Goal: Information Seeking & Learning: Find contact information

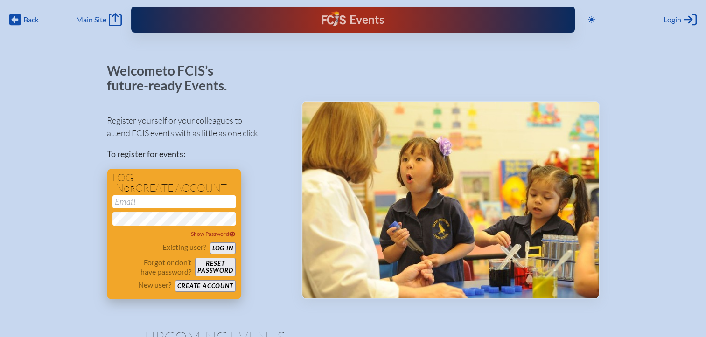
type input "[EMAIL_ADDRESS][DOMAIN_NAME]"
click at [216, 242] on form "[EMAIL_ADDRESS][DOMAIN_NAME] Show Password Existing user? Log in Forgot or don’…" at bounding box center [173, 243] width 123 height 97
click at [217, 245] on button "Log in" at bounding box center [223, 248] width 26 height 12
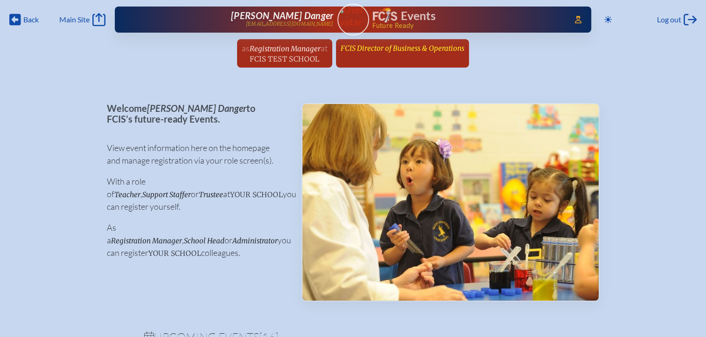
click at [401, 48] on span "FCIS Director of Business & Operations" at bounding box center [402, 48] width 124 height 9
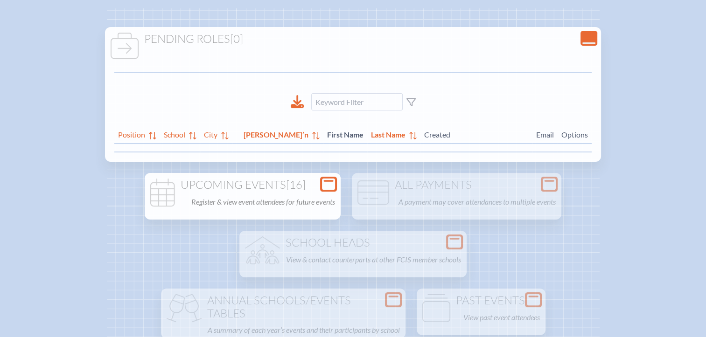
scroll to position [93, 0]
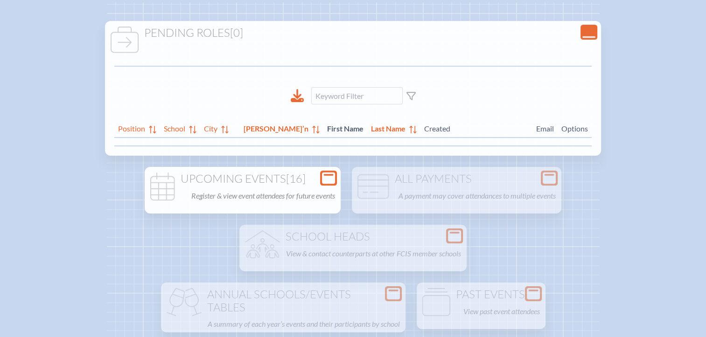
click at [301, 191] on p "Register & view event attendees for future events" at bounding box center [263, 195] width 144 height 13
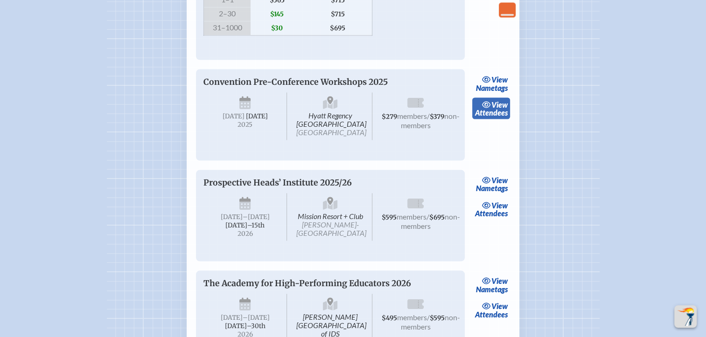
scroll to position [1772, 0]
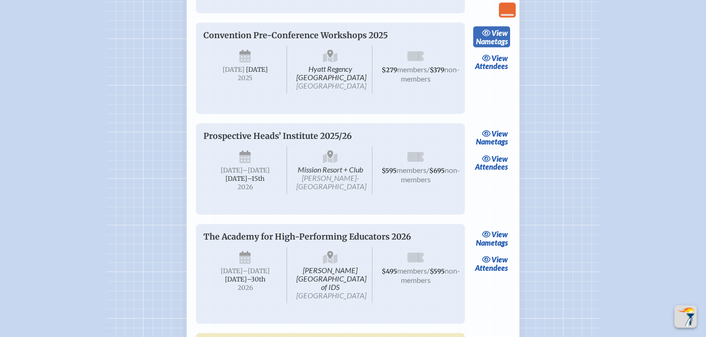
click at [492, 48] on link "view Nametags" at bounding box center [491, 37] width 37 height 21
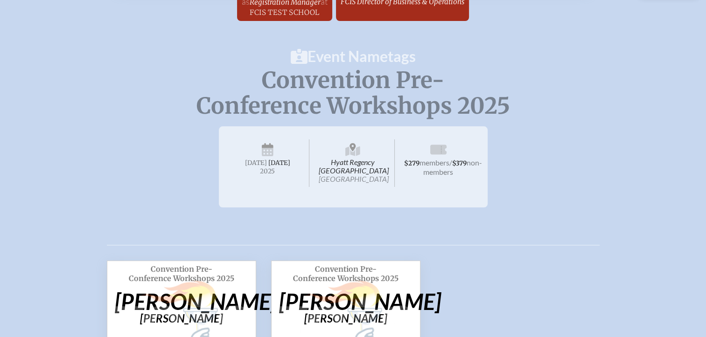
scroll to position [187, 0]
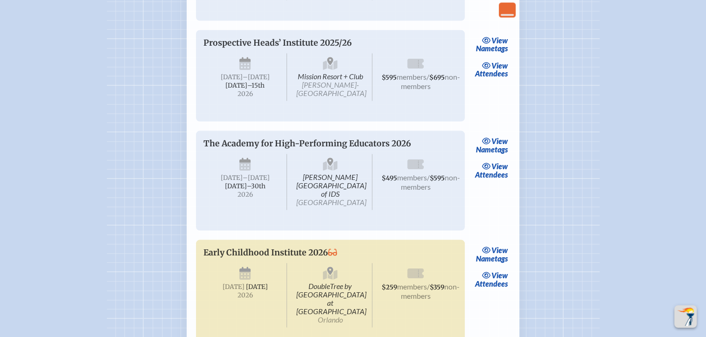
scroll to position [1819, 0]
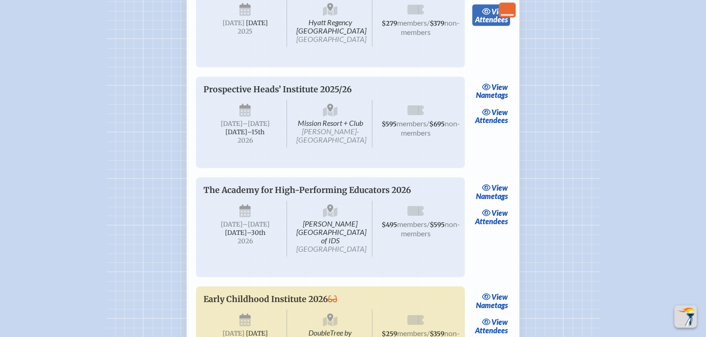
click at [496, 26] on link "view Attendees" at bounding box center [491, 15] width 38 height 21
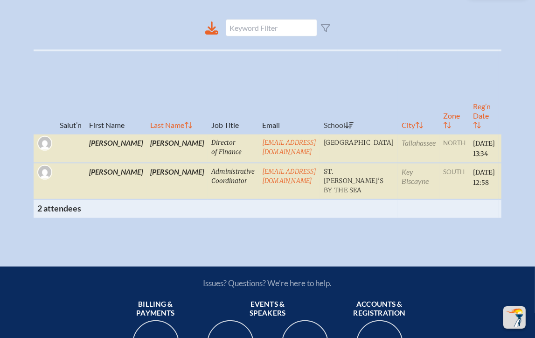
drag, startPoint x: 236, startPoint y: 91, endPoint x: 337, endPoint y: 7, distance: 131.5
click at [258, 91] on th "Email" at bounding box center [289, 91] width 62 height 83
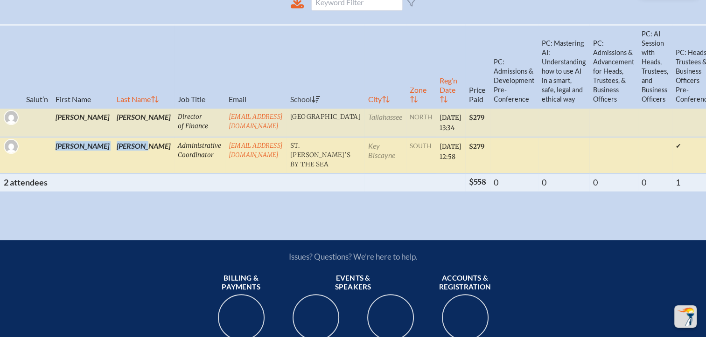
drag, startPoint x: 113, startPoint y: 168, endPoint x: 50, endPoint y: 172, distance: 63.5
click at [50, 172] on tr "Carmen L Massiani Administrative Coordinator cmassiani@stchriskb.org St. Christ…" at bounding box center [432, 155] width 865 height 36
click at [113, 165] on td "Massiani" at bounding box center [143, 155] width 61 height 36
drag, startPoint x: 109, startPoint y: 169, endPoint x: 52, endPoint y: 169, distance: 57.4
click at [52, 169] on tr "Carmen L Massiani Administrative Coordinator cmassiani@stchriskb.org St. Christ…" at bounding box center [432, 155] width 865 height 36
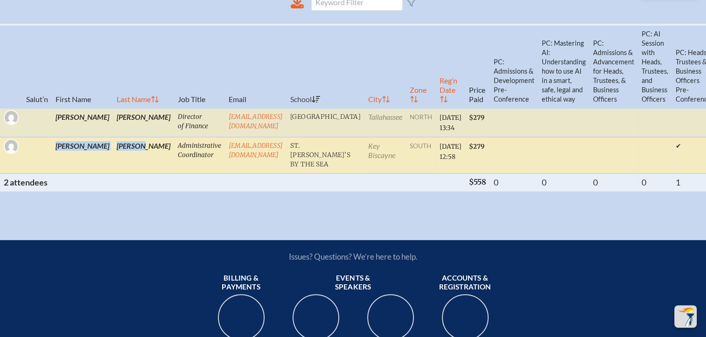
drag, startPoint x: 52, startPoint y: 169, endPoint x: 63, endPoint y: 170, distance: 11.7
click at [52, 169] on td "Carmen L" at bounding box center [82, 155] width 61 height 36
click at [113, 171] on td "Massiani" at bounding box center [143, 155] width 61 height 36
drag, startPoint x: 114, startPoint y: 171, endPoint x: 84, endPoint y: 171, distance: 29.4
click at [113, 171] on td "Massiani" at bounding box center [143, 155] width 61 height 36
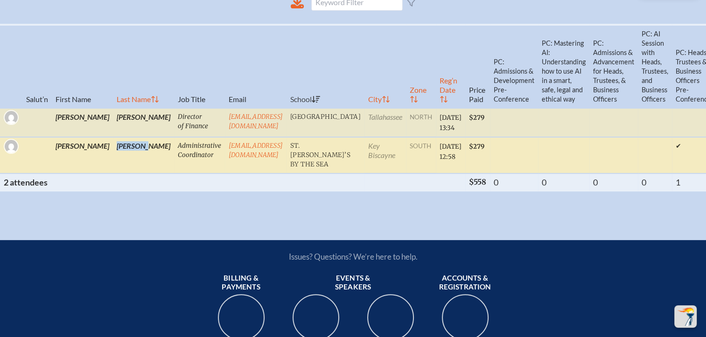
copy td "Massiani"
